Goal: Transaction & Acquisition: Purchase product/service

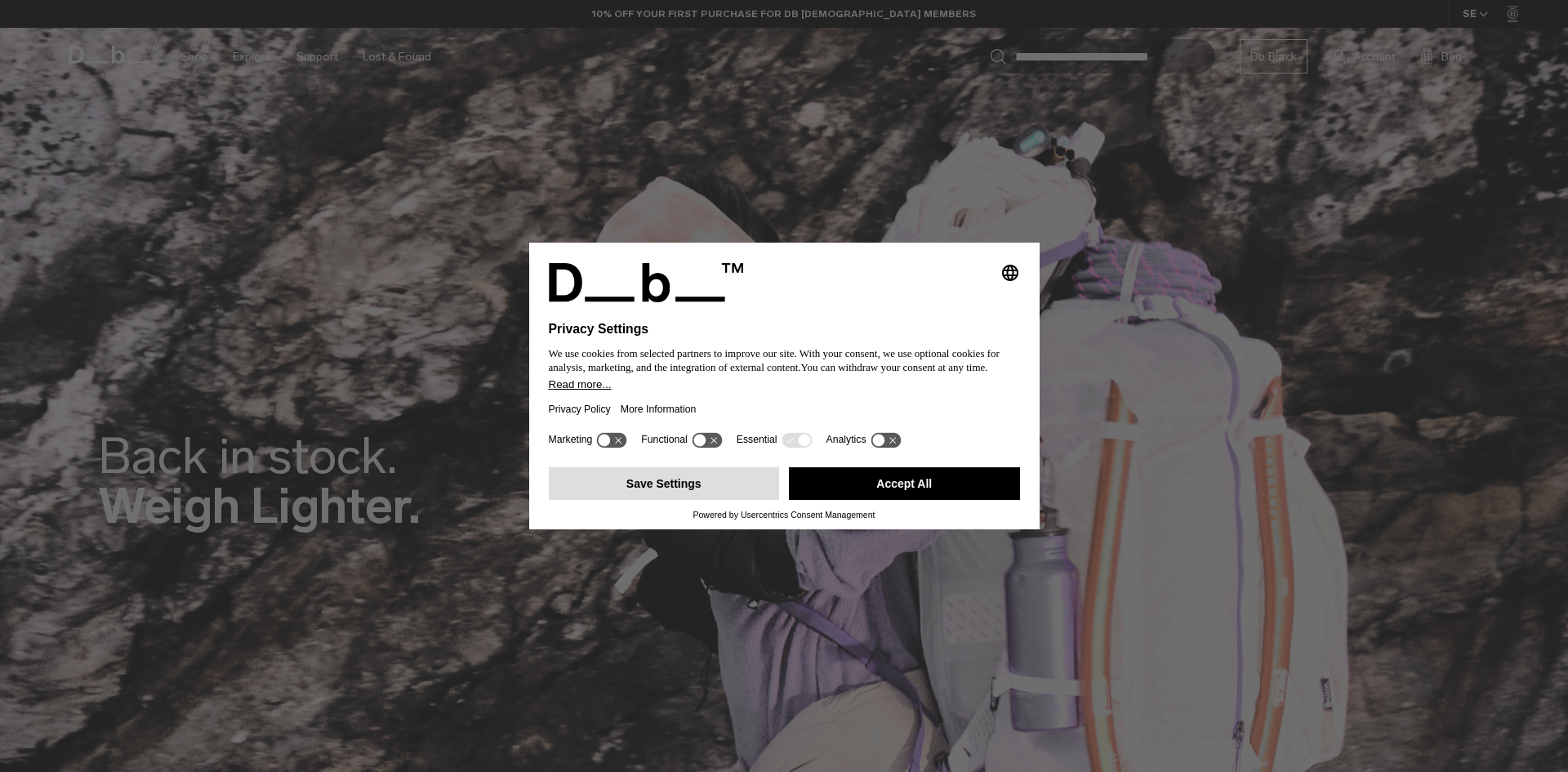
click at [754, 486] on button "Save Settings" at bounding box center [664, 483] width 231 height 33
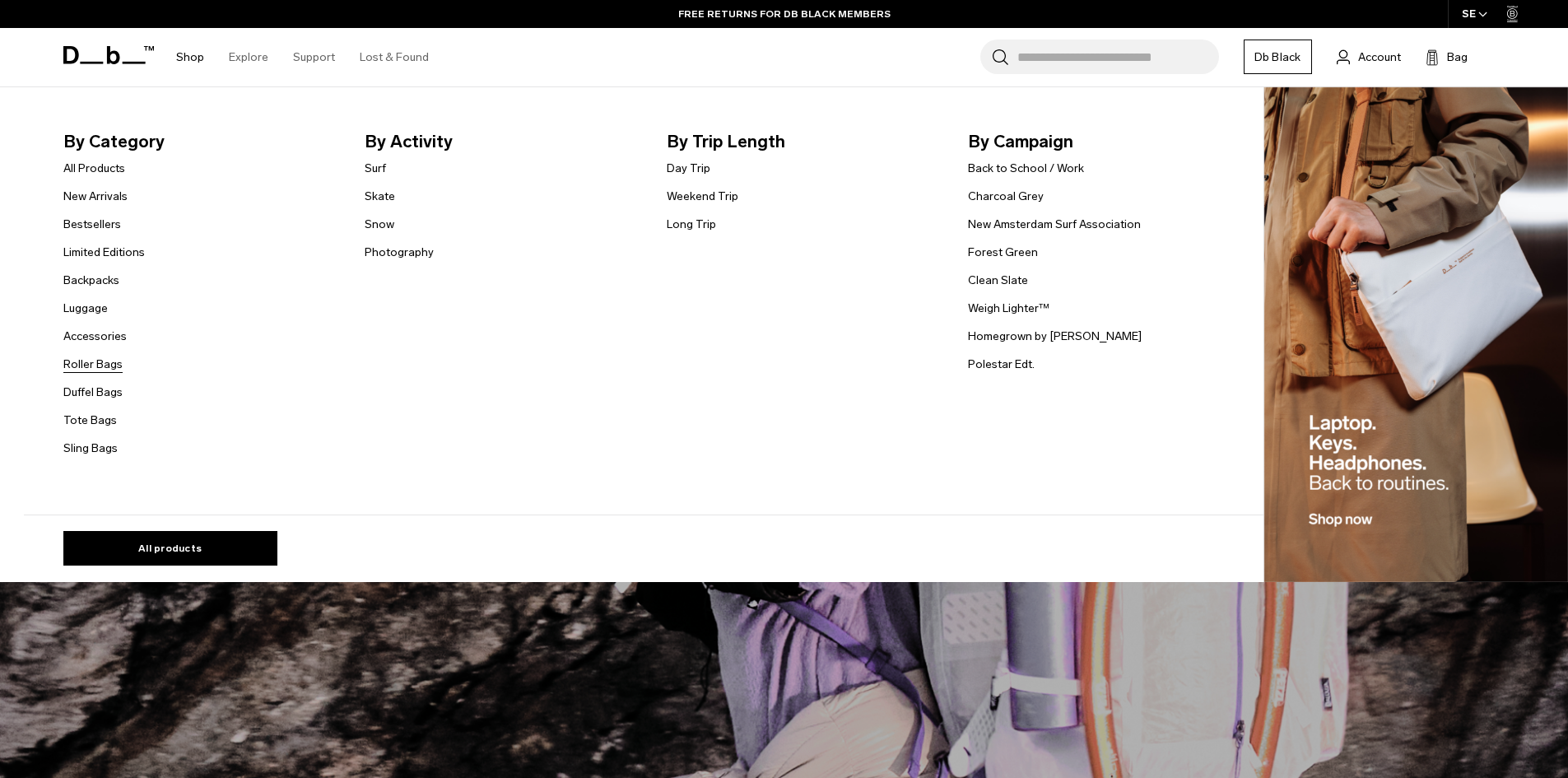
click at [95, 370] on link "Roller Bags" at bounding box center [94, 363] width 60 height 17
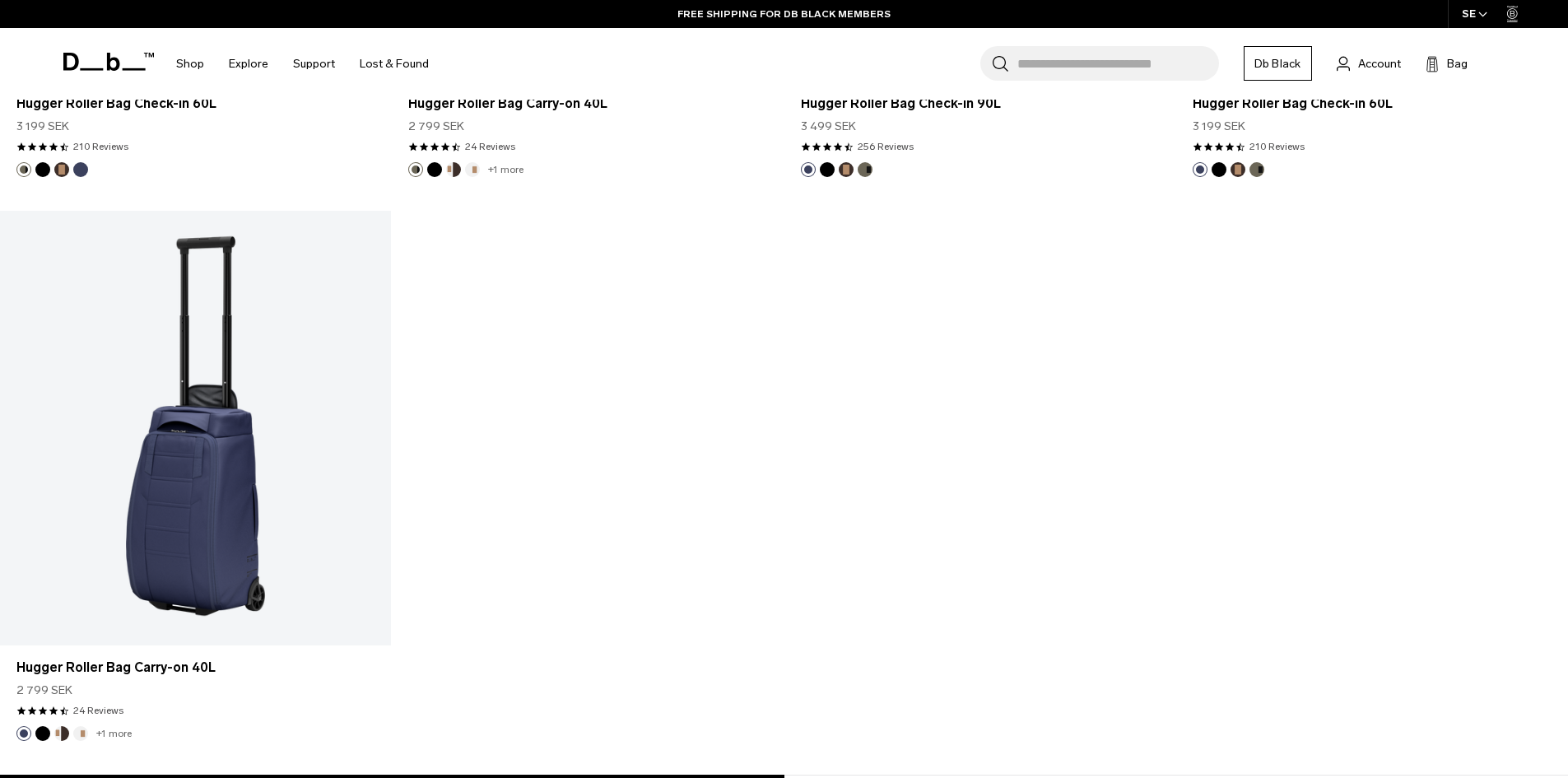
scroll to position [2064, 0]
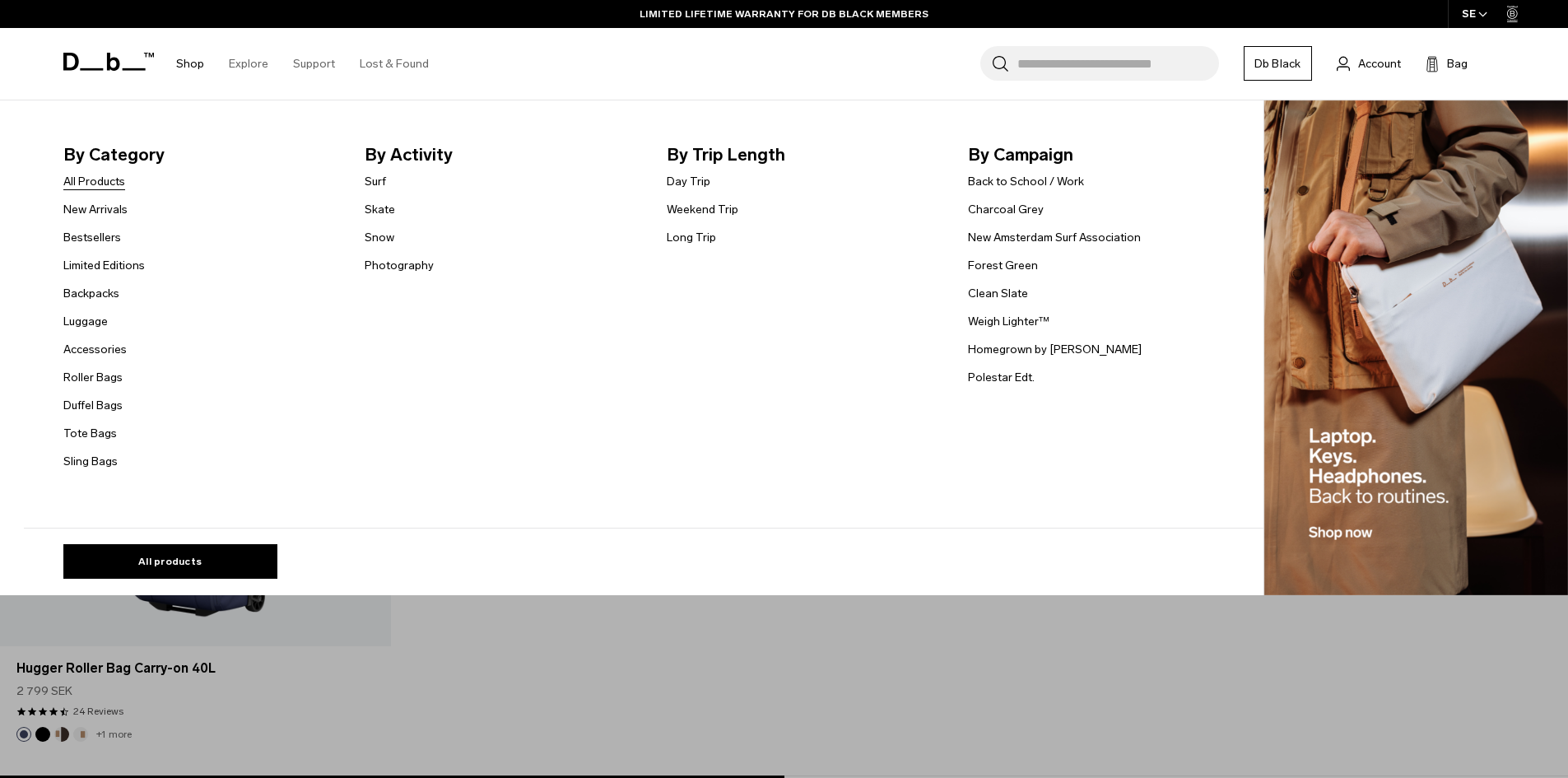
click at [94, 182] on link "All Products" at bounding box center [95, 181] width 62 height 17
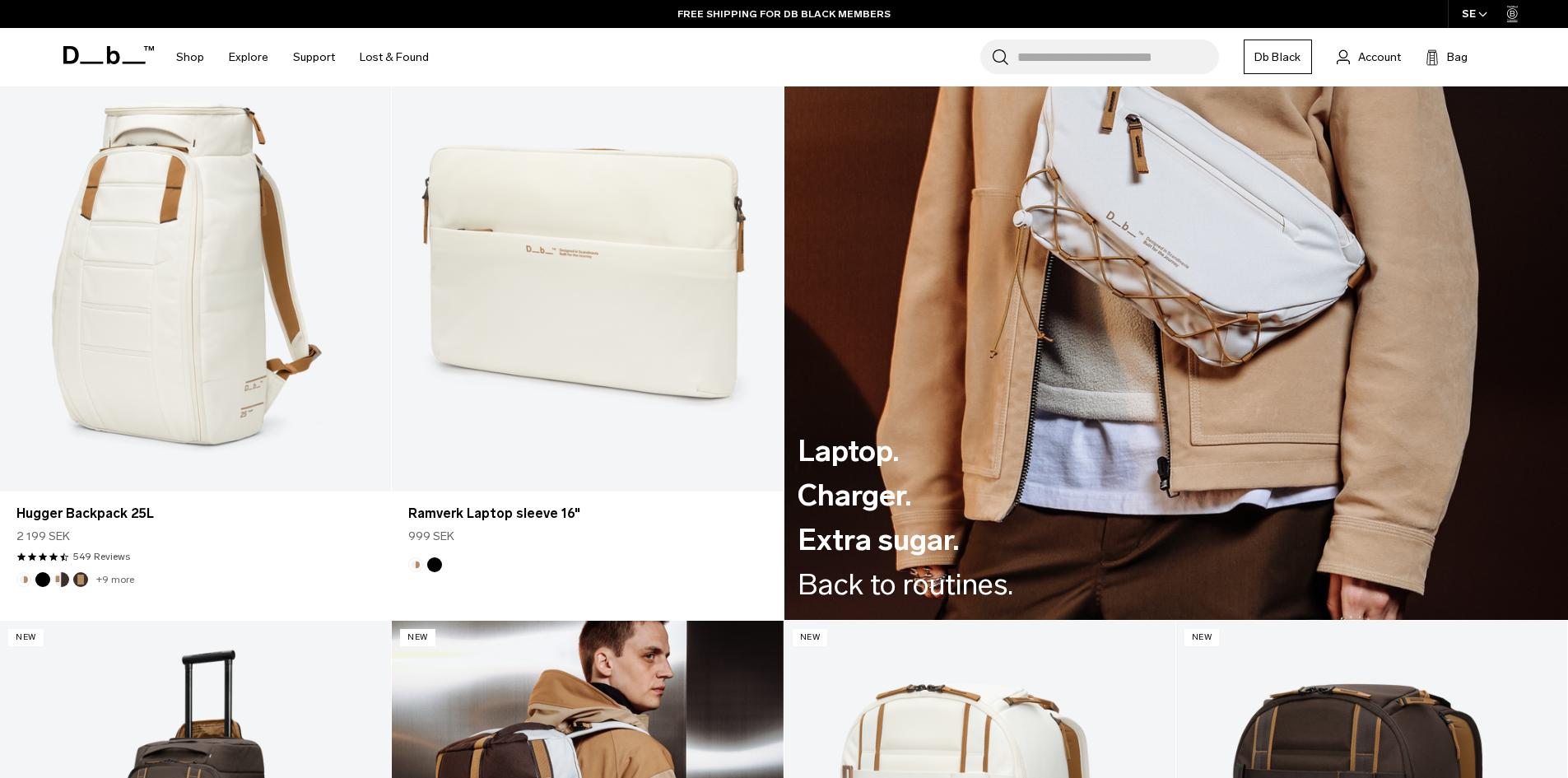
scroll to position [2682, 0]
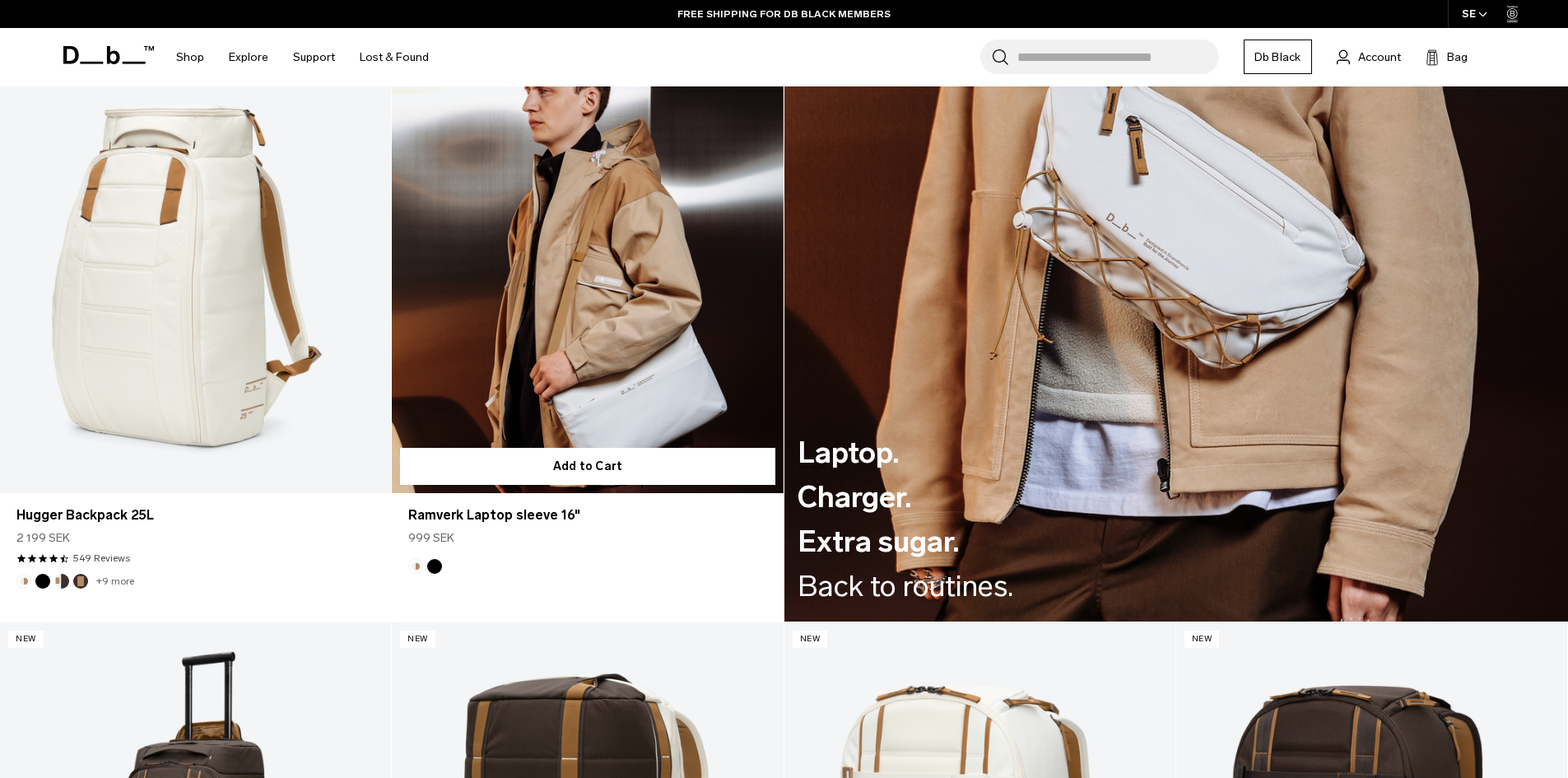
click at [600, 298] on link "Ramverk Laptop sleeve 16" at bounding box center [587, 276] width 391 height 435
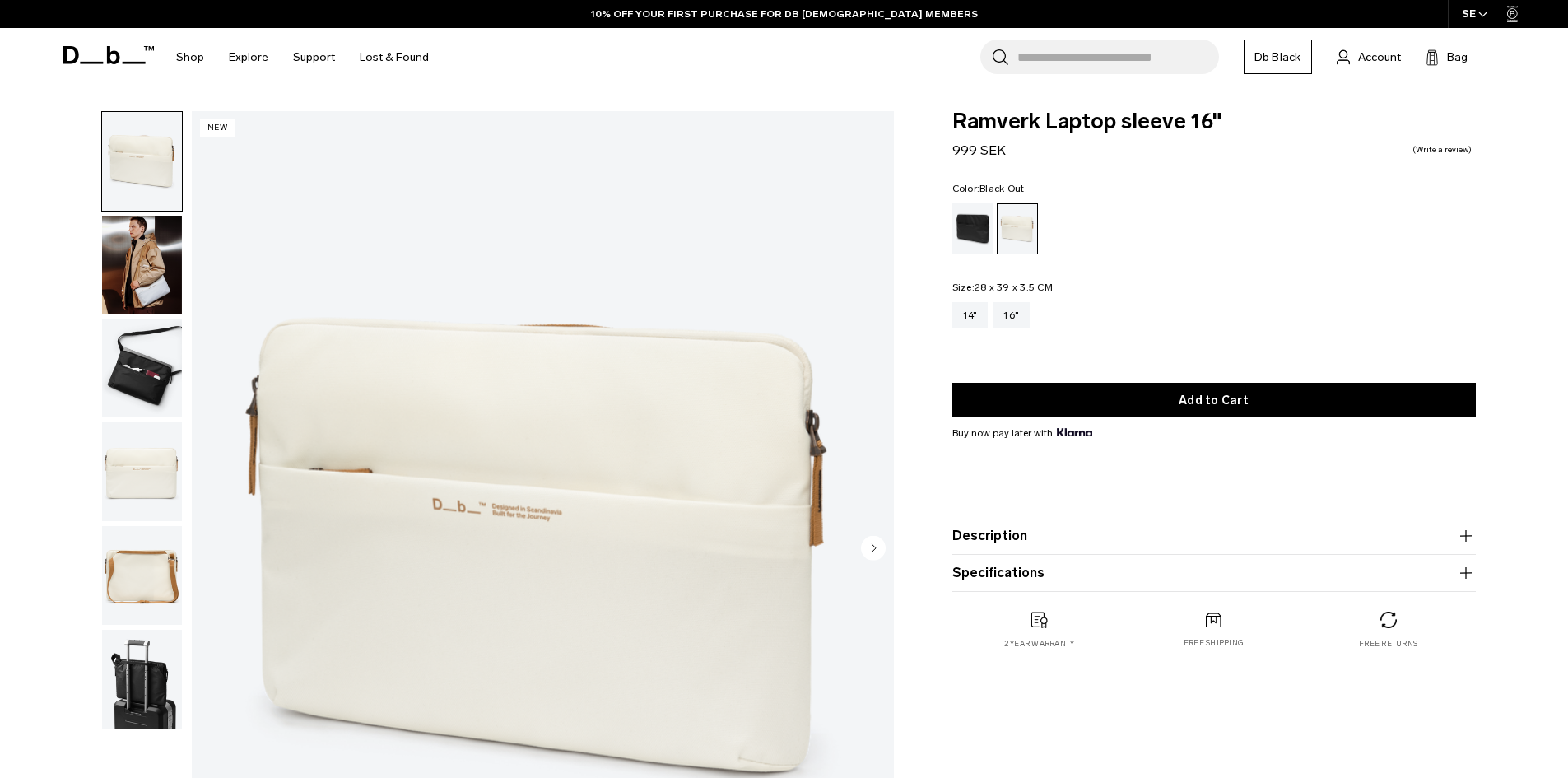
click at [971, 216] on div "Black Out" at bounding box center [973, 228] width 42 height 51
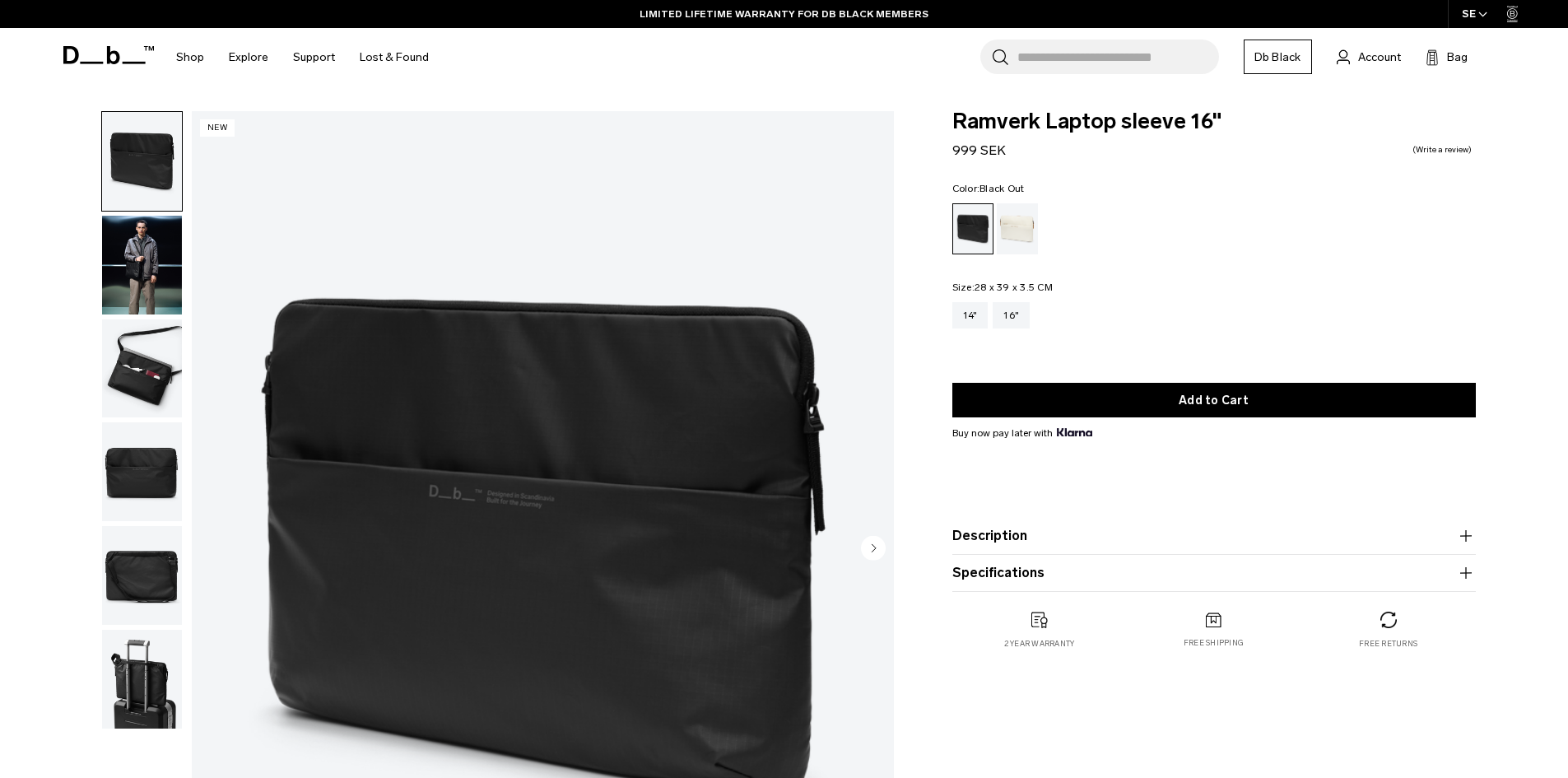
click at [122, 681] on img "button" at bounding box center [142, 679] width 80 height 98
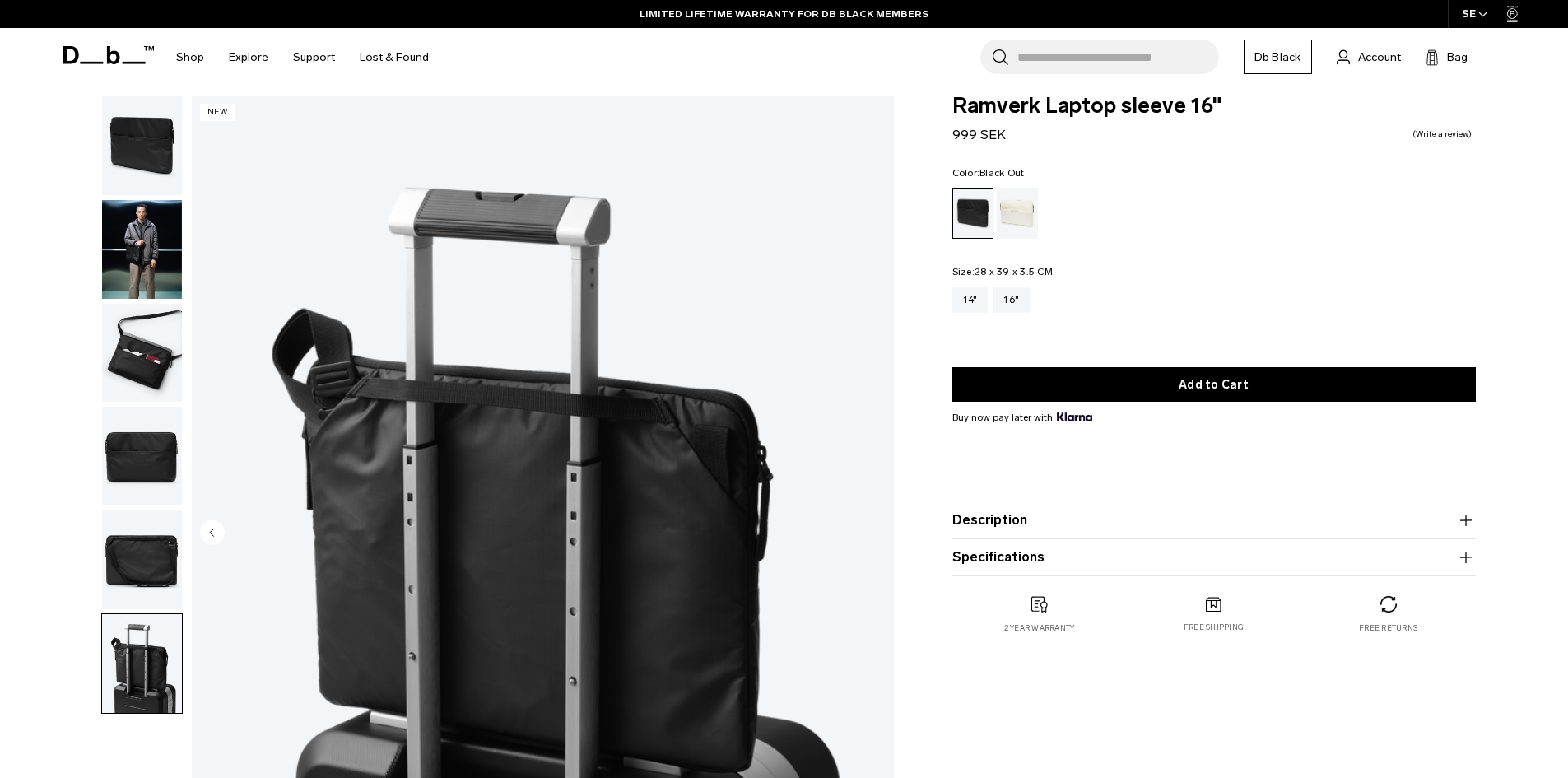
scroll to position [15, 0]
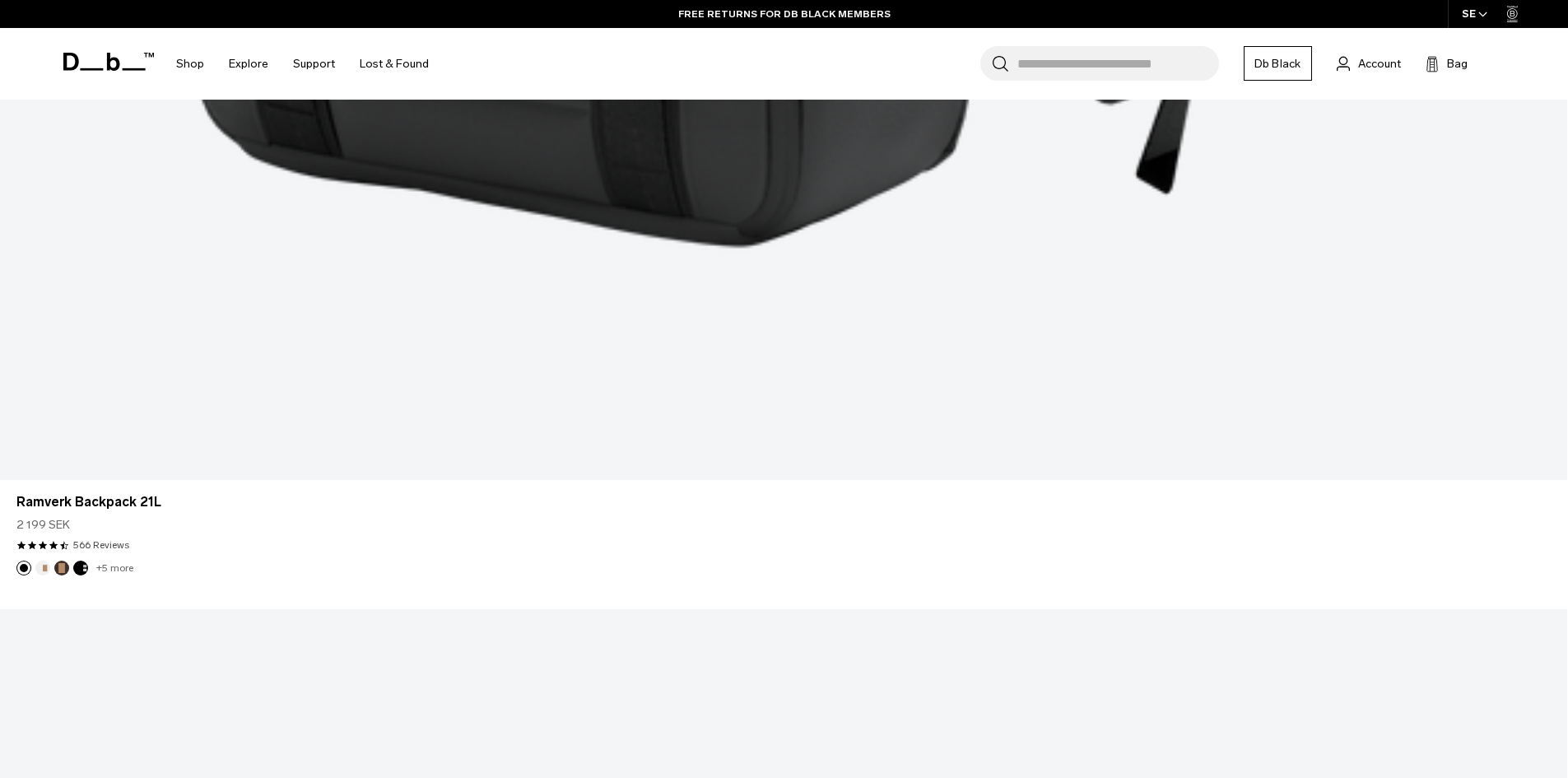
scroll to position [6608, 0]
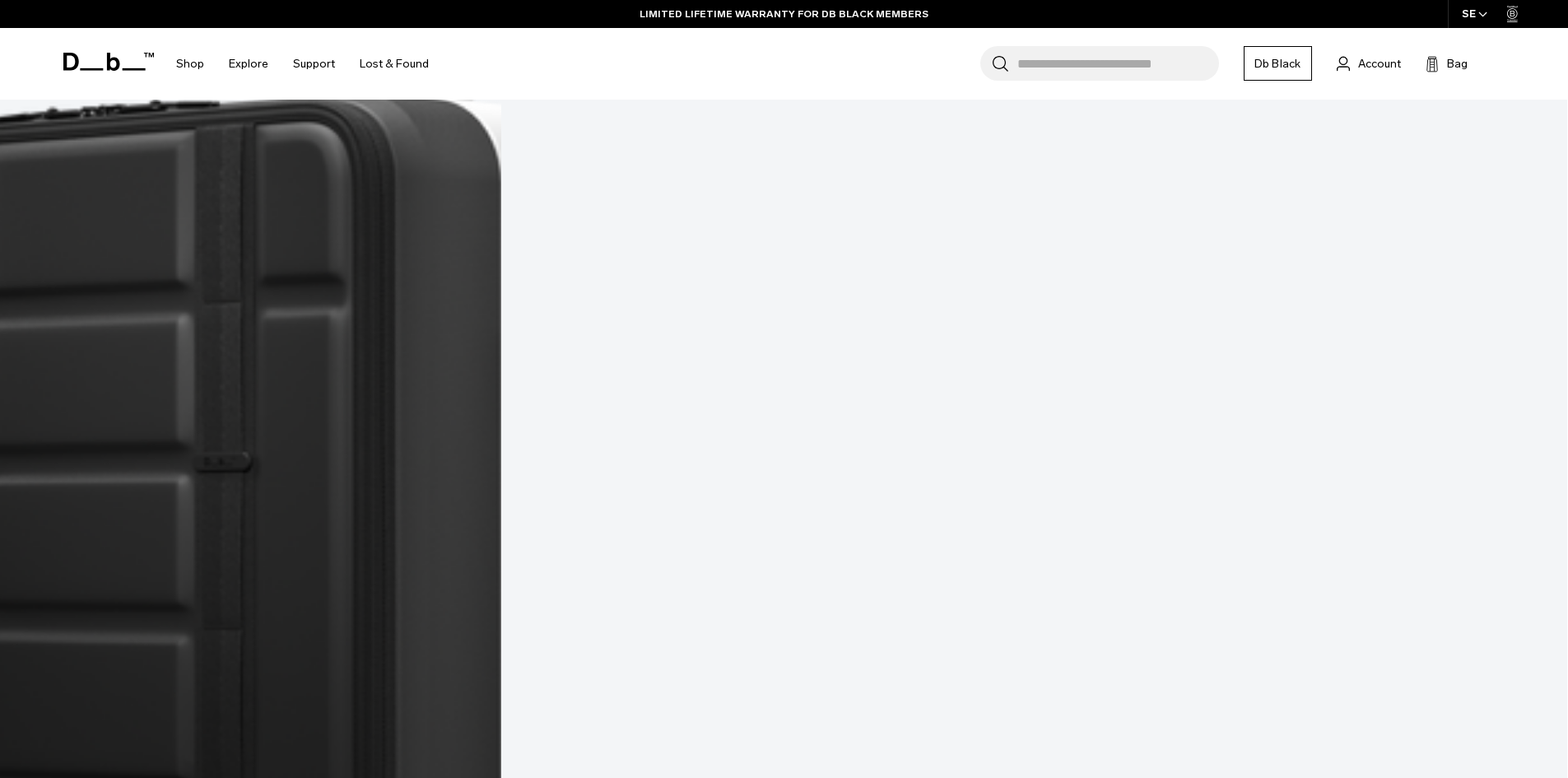
scroll to position [8629, 0]
